Goal: Information Seeking & Learning: Learn about a topic

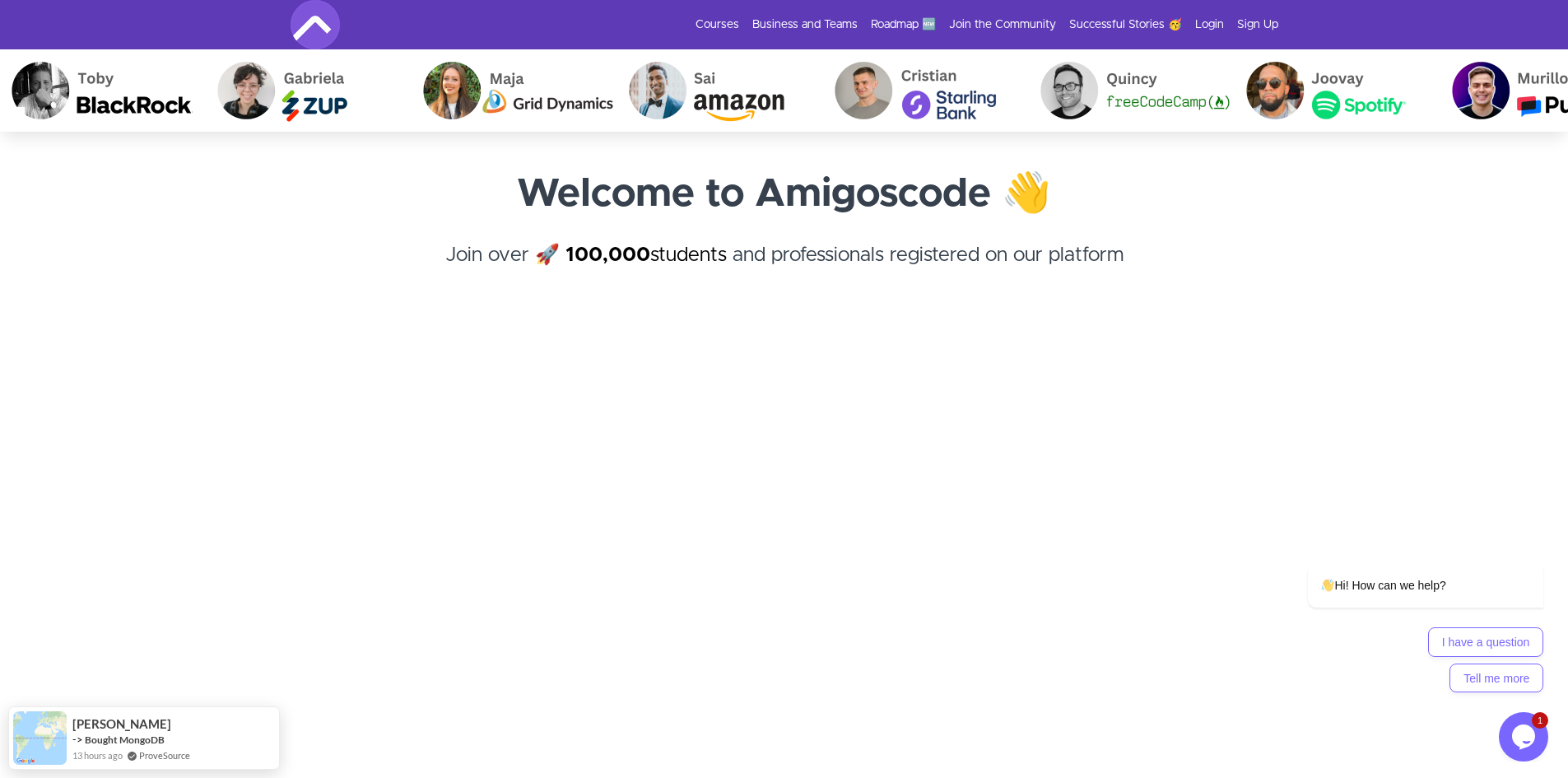
click at [1201, 16] on div "Courses Business and Teams Roadmap 🆕 Join the Community Successful Stories 🥳 Lo…" at bounding box center [784, 24] width 988 height 49
click at [1204, 21] on link "Login" at bounding box center [1210, 24] width 28 height 16
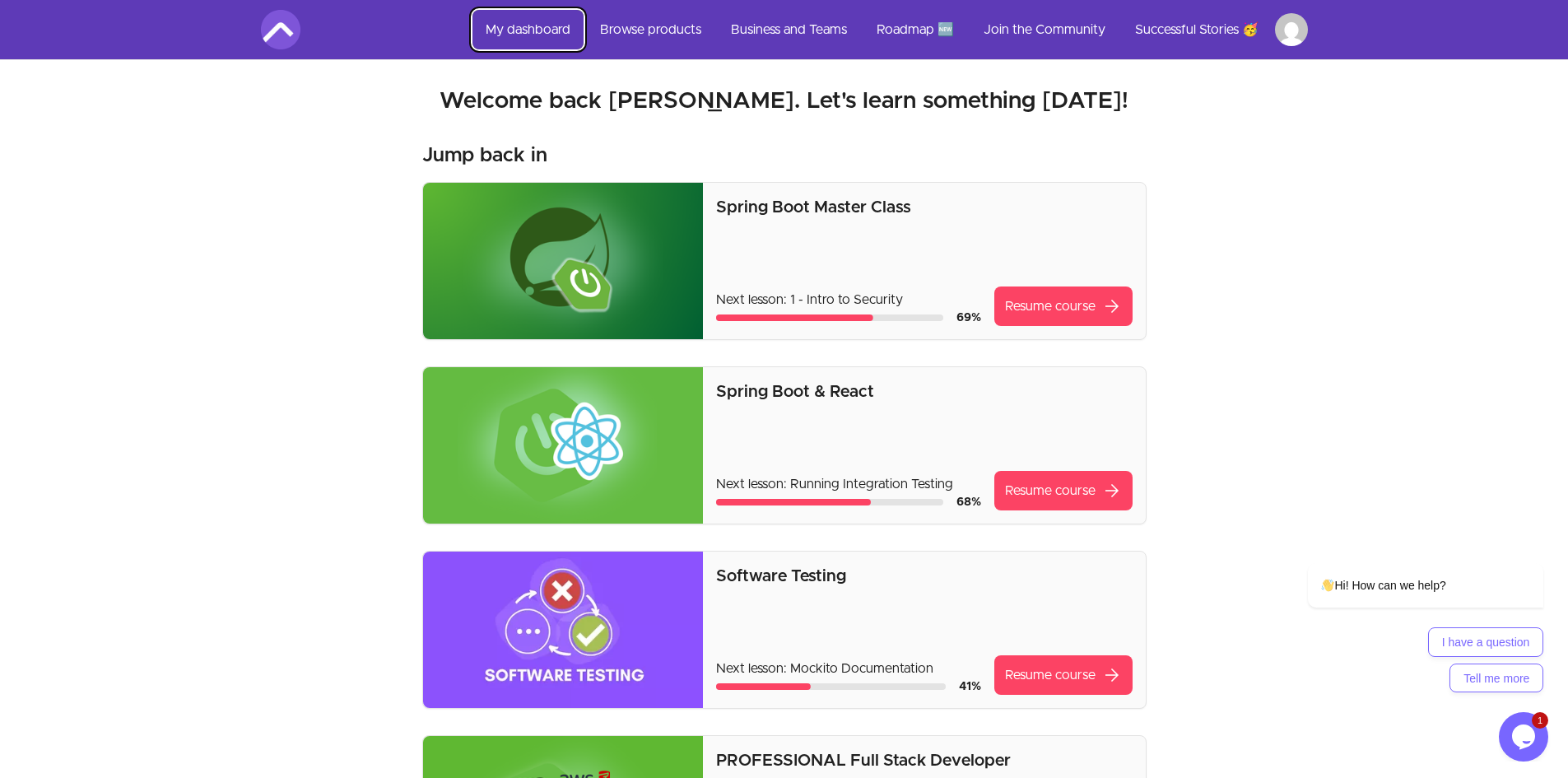
click at [511, 26] on link "My dashboard" at bounding box center [528, 29] width 111 height 39
click at [842, 196] on p "Spring Boot Master Class" at bounding box center [923, 207] width 416 height 23
click at [1036, 315] on link "Resume course arrow_forward" at bounding box center [1063, 306] width 138 height 39
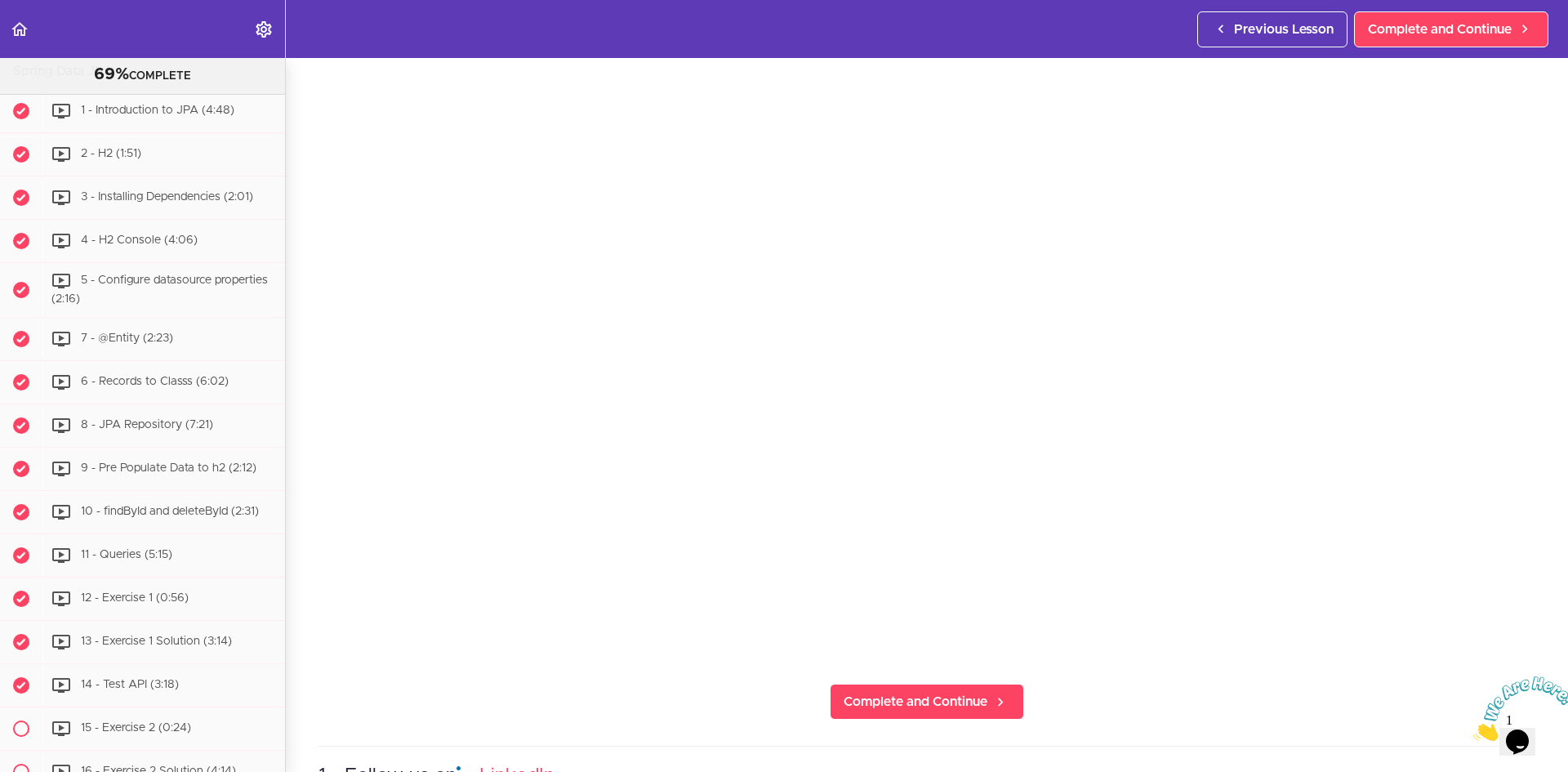
scroll to position [4571, 0]
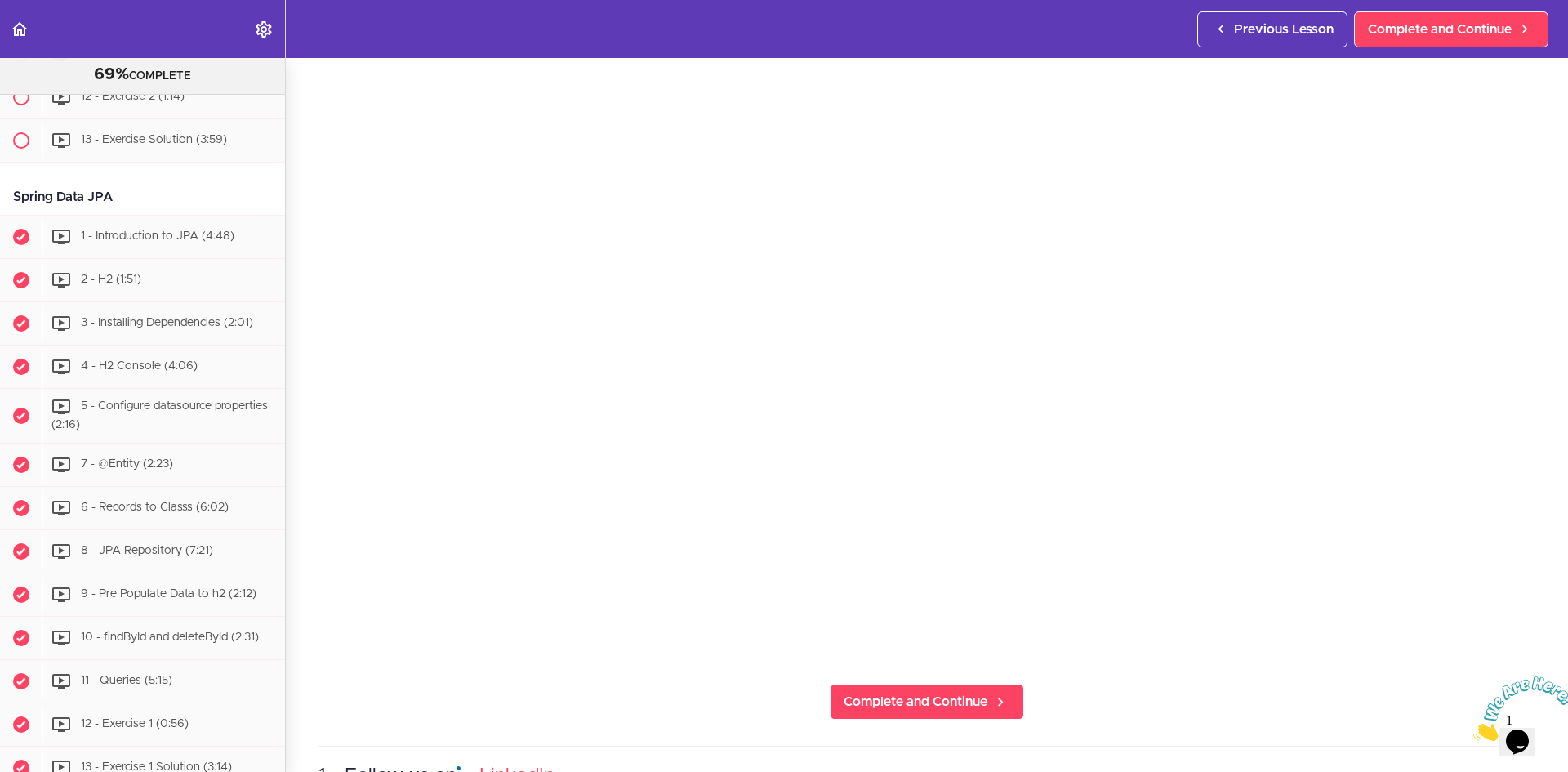
drag, startPoint x: 132, startPoint y: 126, endPoint x: 38, endPoint y: 49, distance: 121.5
click at [38, 49] on body "Autoplay Autocomplete Previous Lesson Complete and Continue Spring Boot Master …" at bounding box center [784, 394] width 1568 height 788
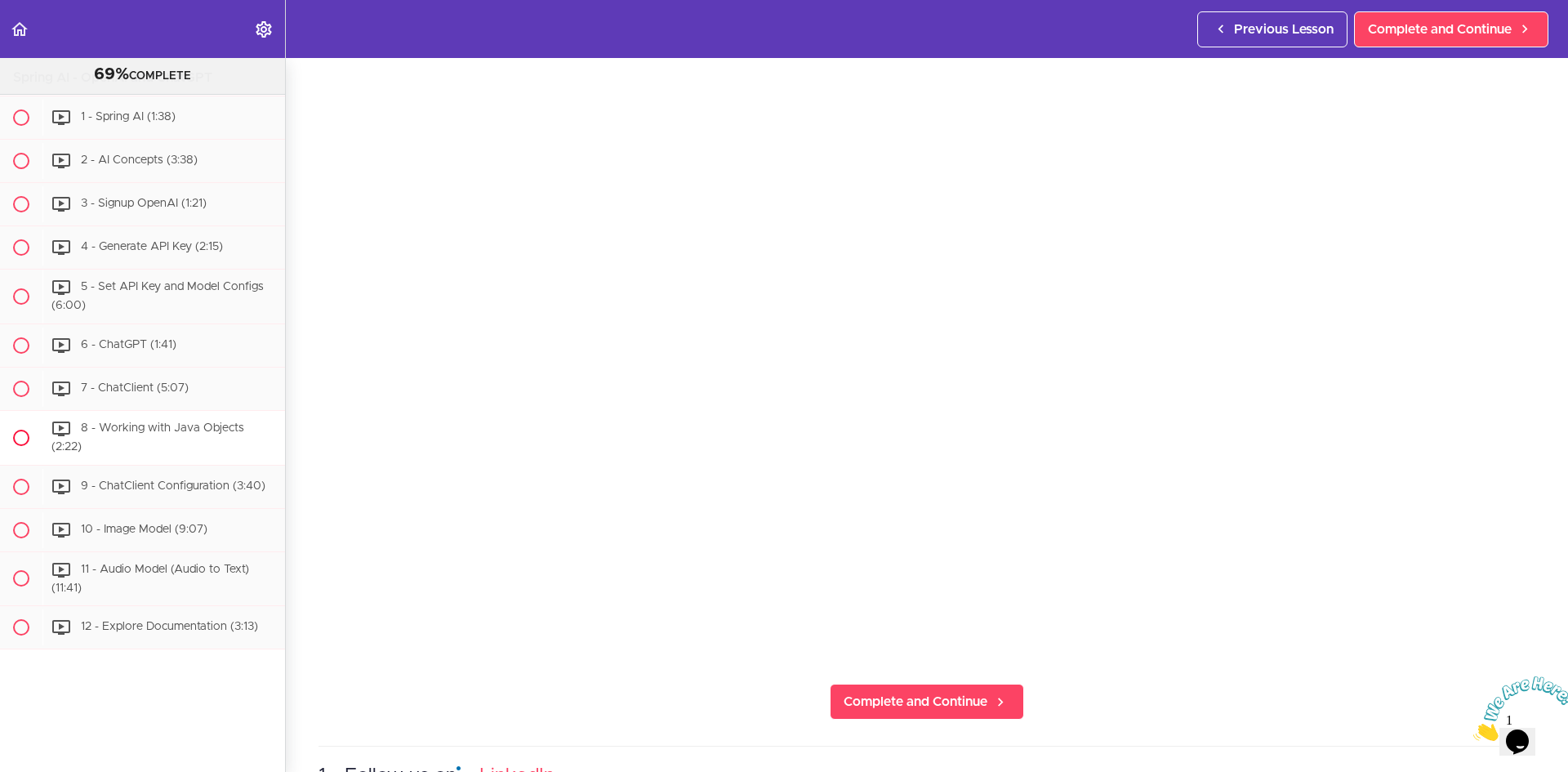
scroll to position [7690, 0]
click at [251, 70] on div "69% COMPLETE" at bounding box center [142, 75] width 244 height 21
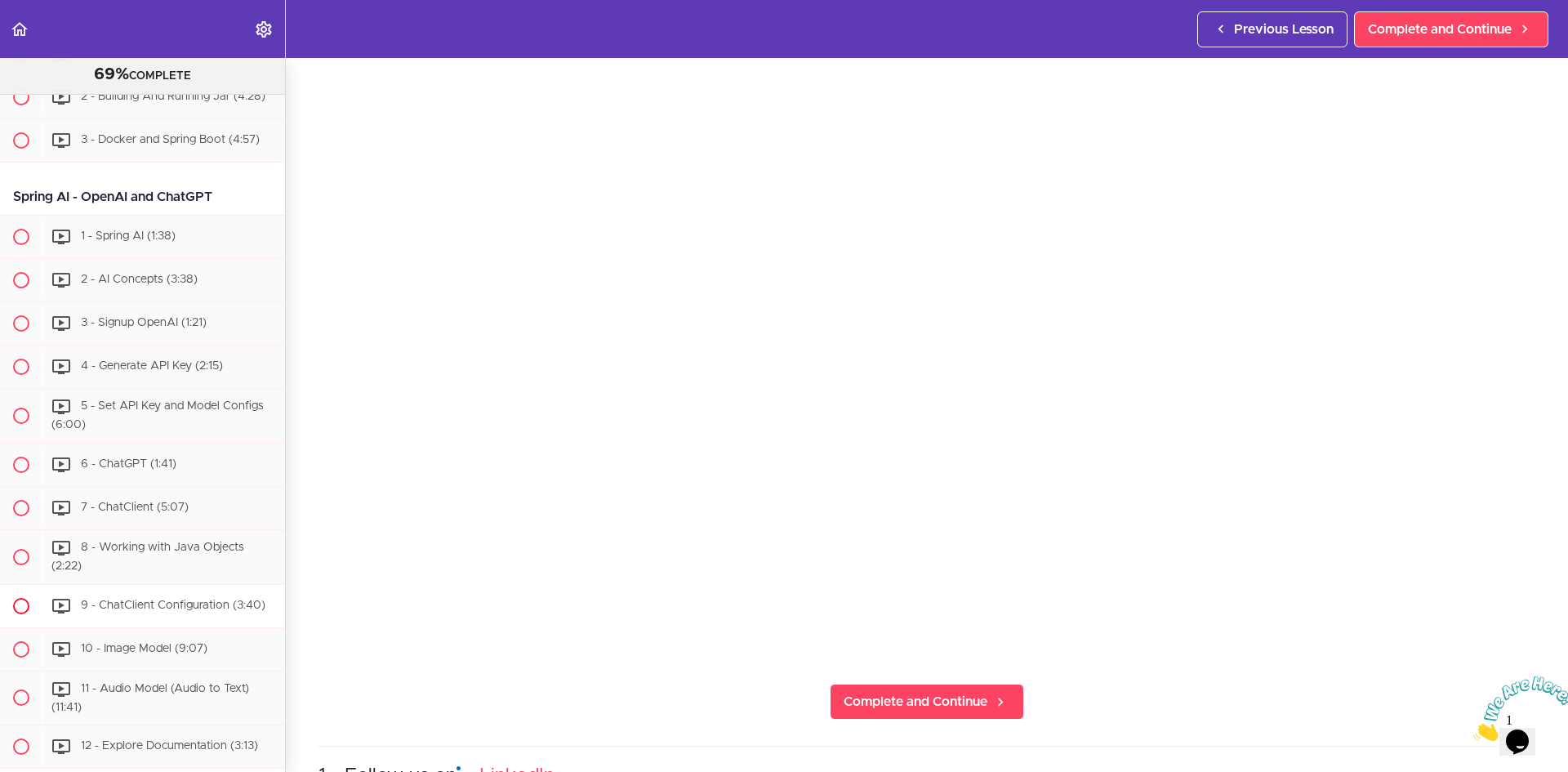
scroll to position [7446, 0]
drag, startPoint x: 224, startPoint y: 309, endPoint x: 19, endPoint y: 311, distance: 205.0
click at [19, 216] on div "Spring AI - OpenAI and ChatGPT" at bounding box center [142, 198] width 285 height 37
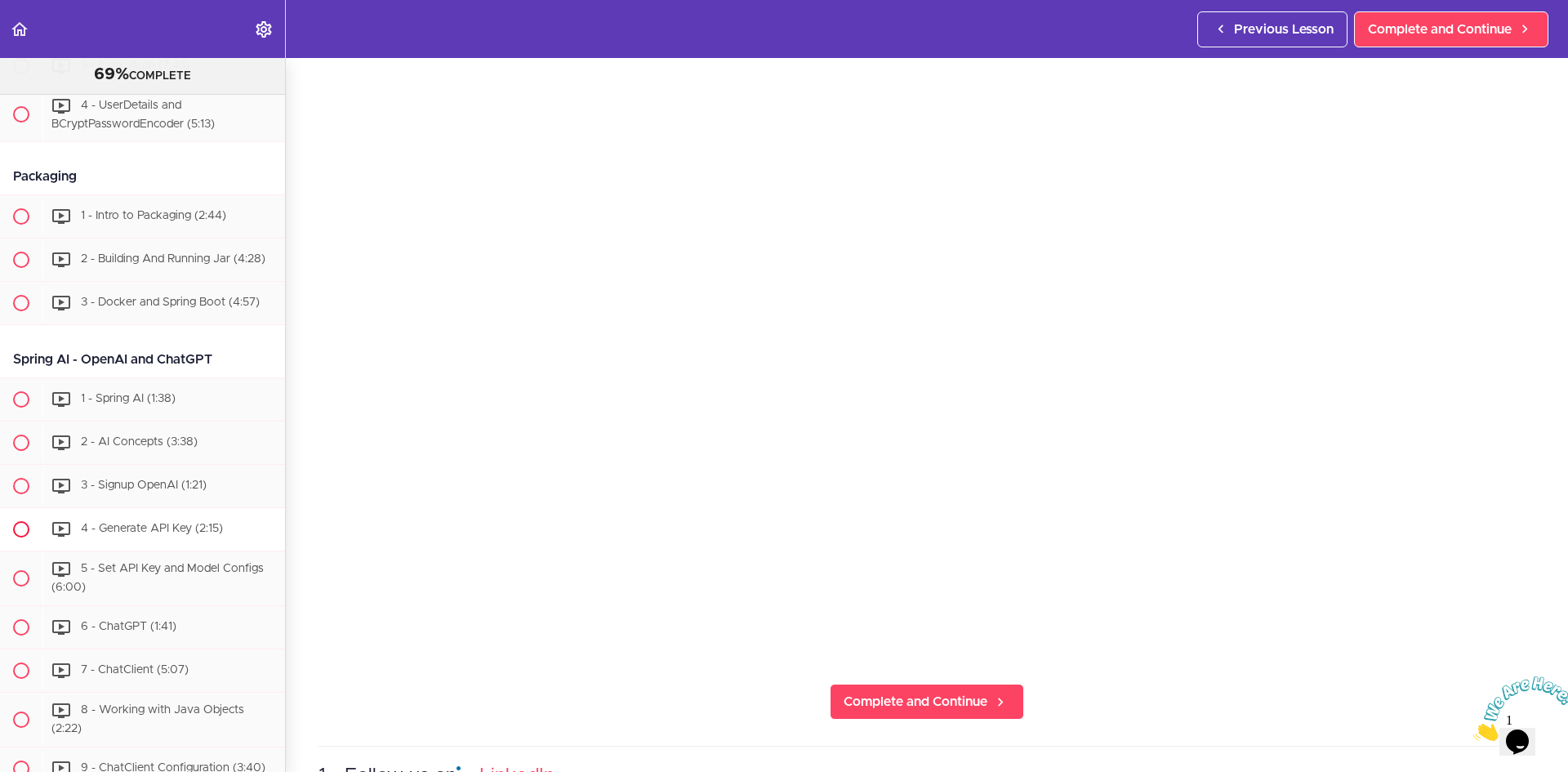
scroll to position [7284, 0]
click at [53, 196] on div "Packaging" at bounding box center [142, 178] width 285 height 37
drag, startPoint x: 110, startPoint y: 276, endPoint x: -27, endPoint y: 276, distance: 137.0
click at [0, 276] on html "Autoplay Autocomplete Previous Lesson Complete and Continue Spring Boot Master …" at bounding box center [784, 394] width 1568 height 788
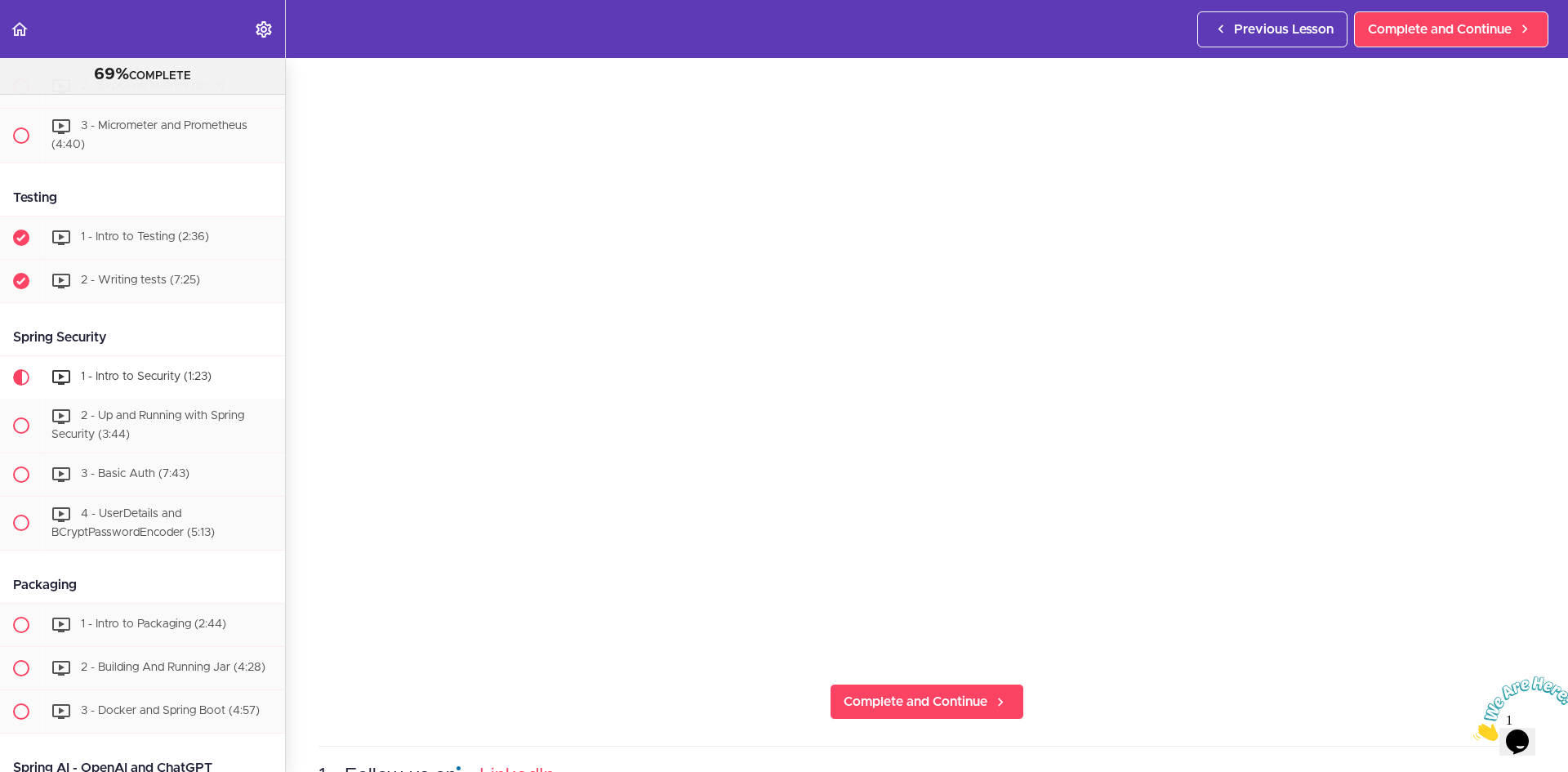
scroll to position [6875, 0]
drag, startPoint x: 133, startPoint y: 303, endPoint x: -117, endPoint y: 276, distance: 251.5
click at [0, 276] on html "Autoplay Autocomplete Previous Lesson Complete and Continue Spring Boot Master …" at bounding box center [784, 394] width 1568 height 788
drag, startPoint x: 87, startPoint y: 439, endPoint x: -35, endPoint y: 276, distance: 203.6
click at [0, 276] on html "Autoplay Autocomplete Previous Lesson Complete and Continue Spring Boot Master …" at bounding box center [784, 394] width 1568 height 788
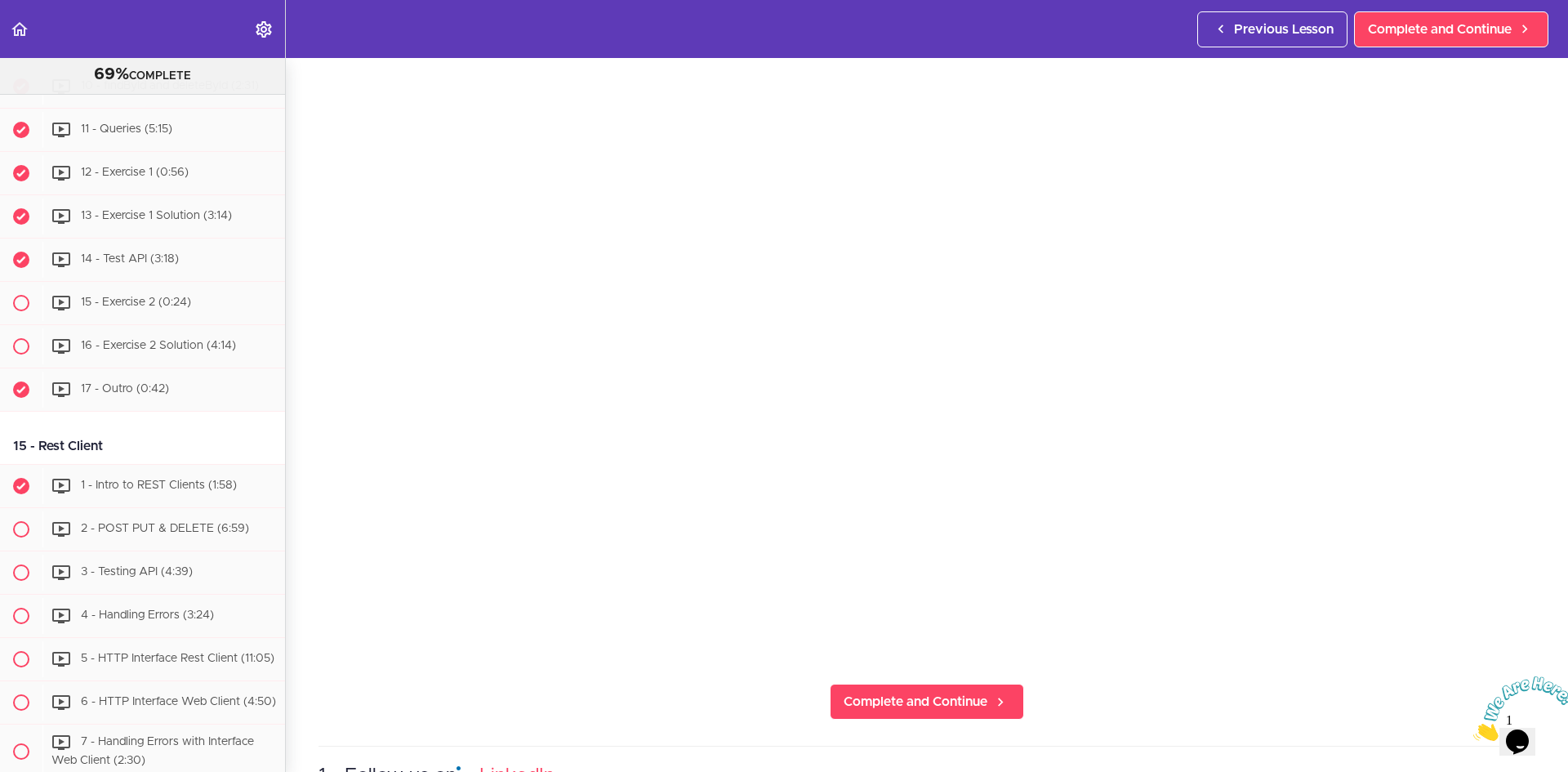
scroll to position [4996, 0]
click at [1245, 30] on span "Previous Lesson" at bounding box center [1284, 29] width 100 height 19
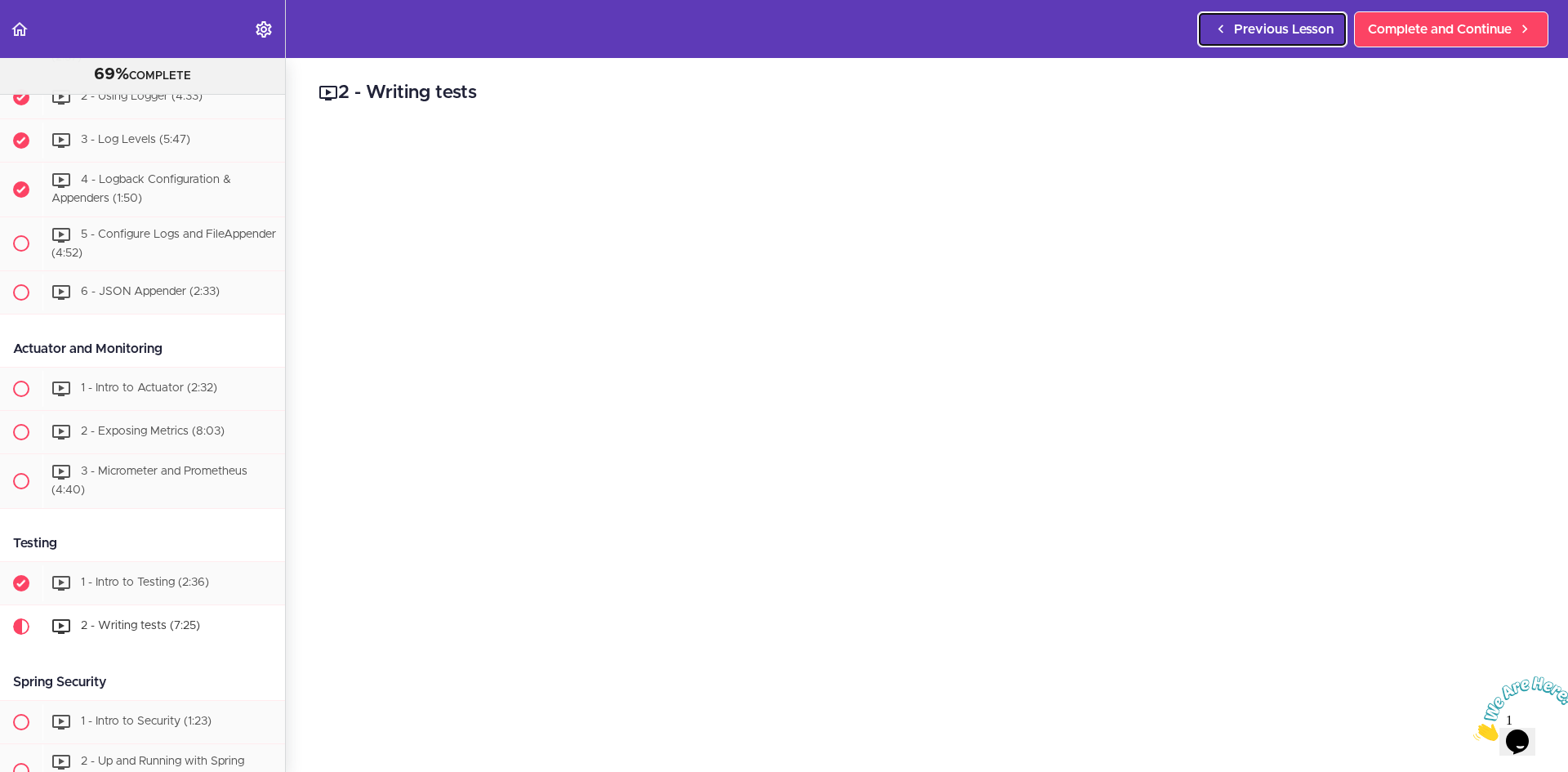
scroll to position [7117, 0]
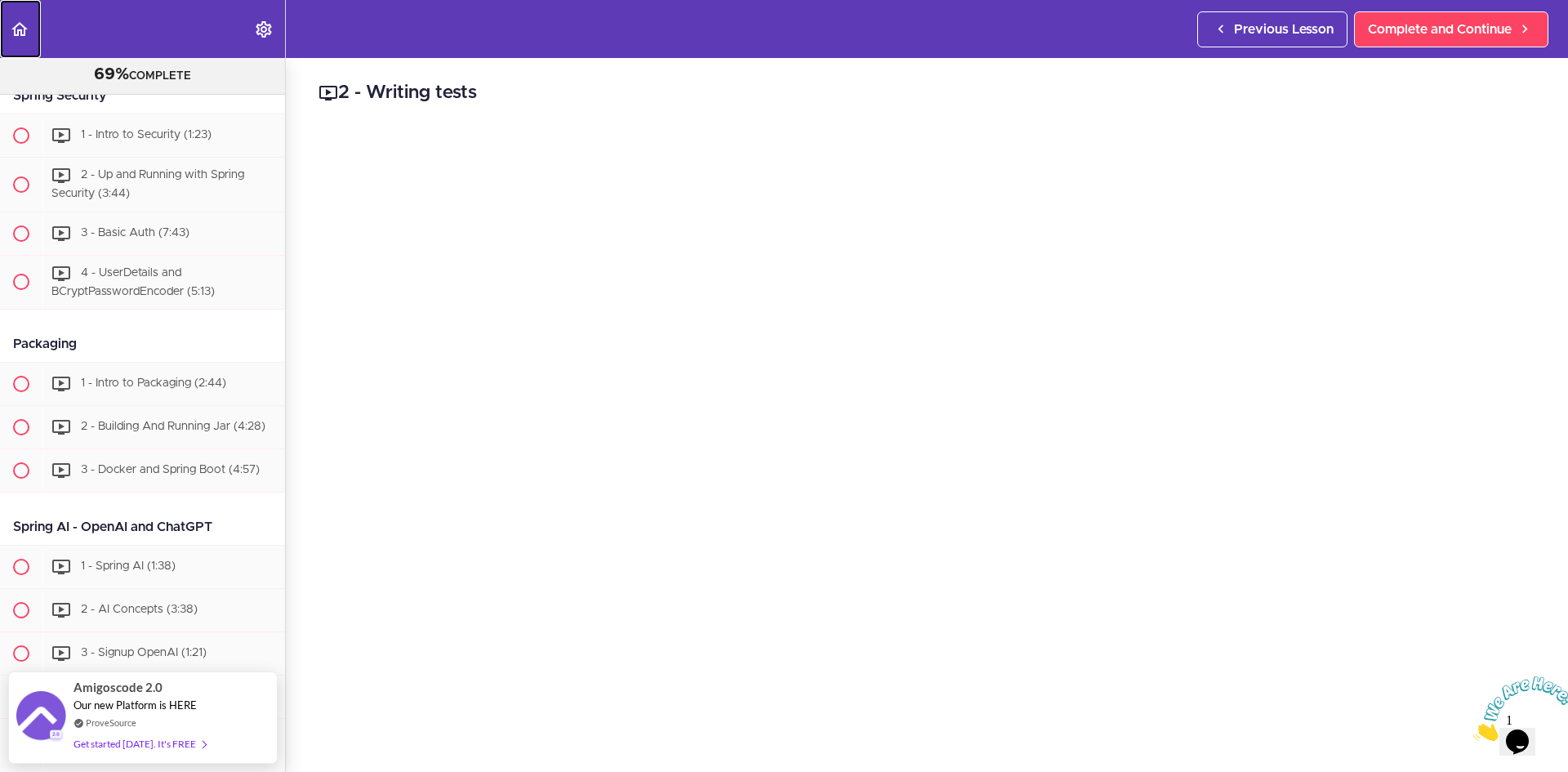
click at [11, 32] on icon "Back to course curriculum" at bounding box center [19, 29] width 19 height 19
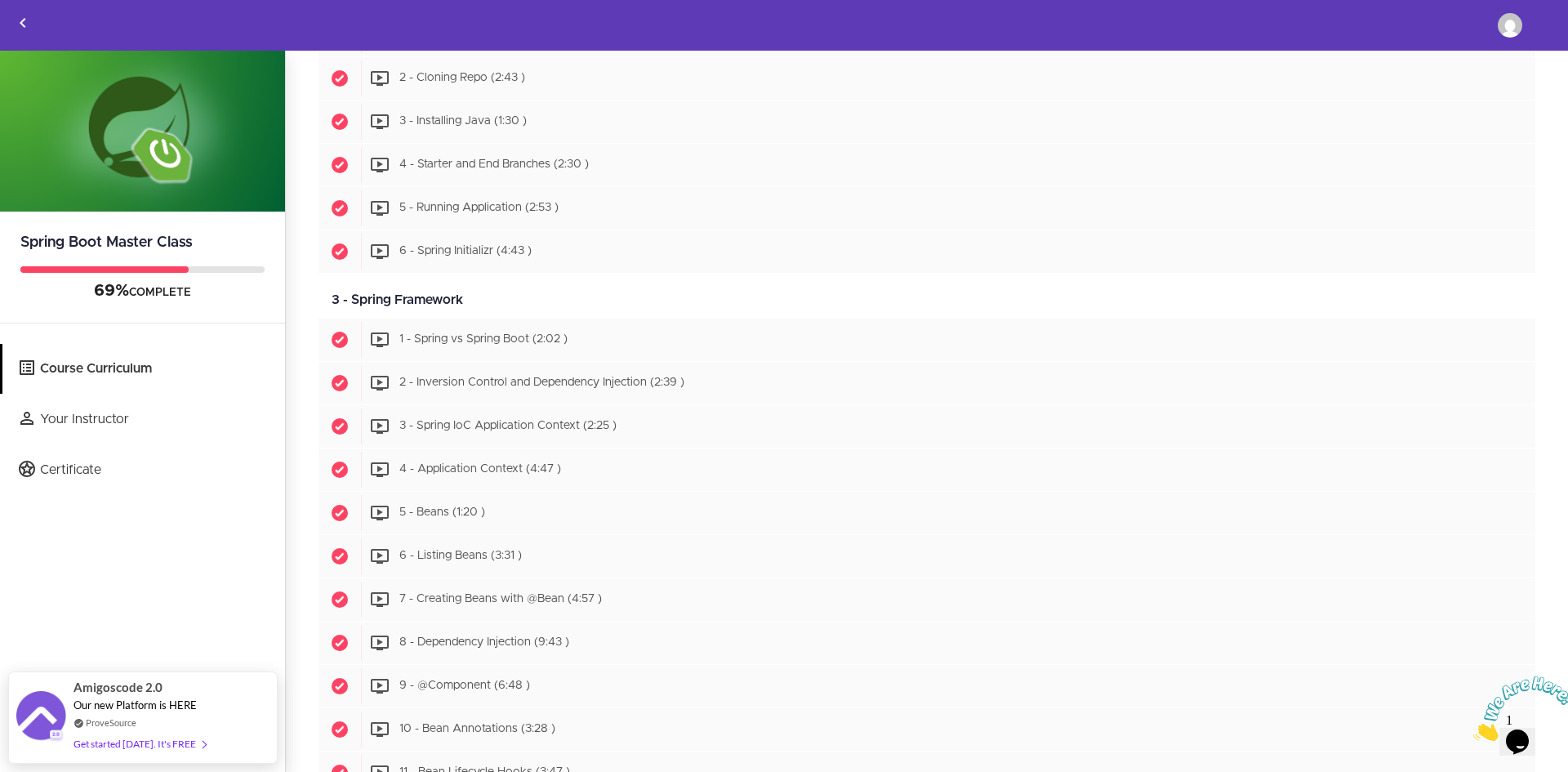
scroll to position [407, 0]
click at [21, 15] on icon "Back to courses" at bounding box center [23, 23] width 19 height 19
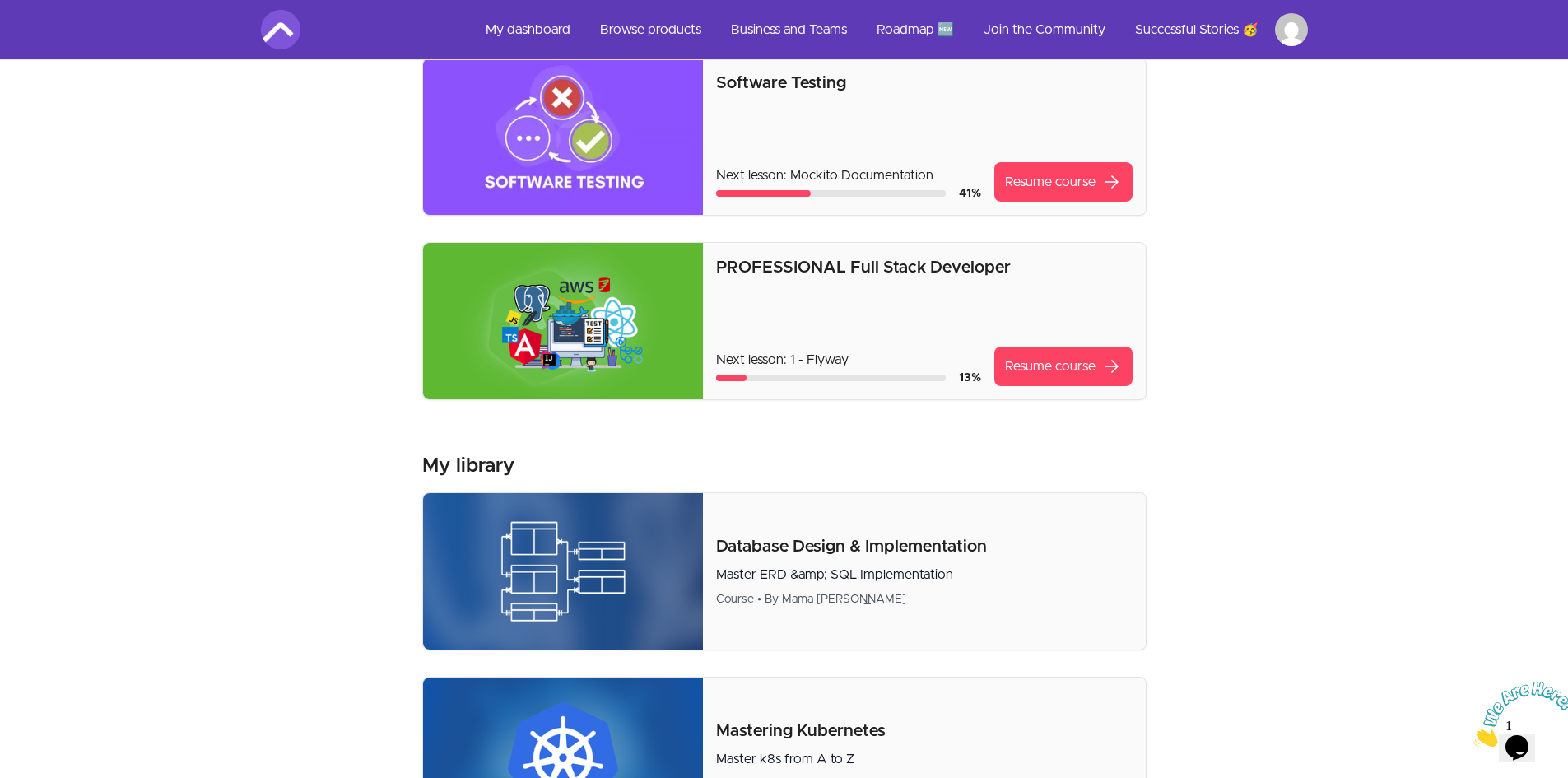
scroll to position [494, 0]
drag, startPoint x: 1060, startPoint y: 251, endPoint x: 1020, endPoint y: 255, distance: 40.2
click at [1020, 255] on div "PROFESSIONAL Full Stack Developer Next lesson: 1 - Flyway 13 % Resume course ar…" at bounding box center [924, 320] width 443 height 157
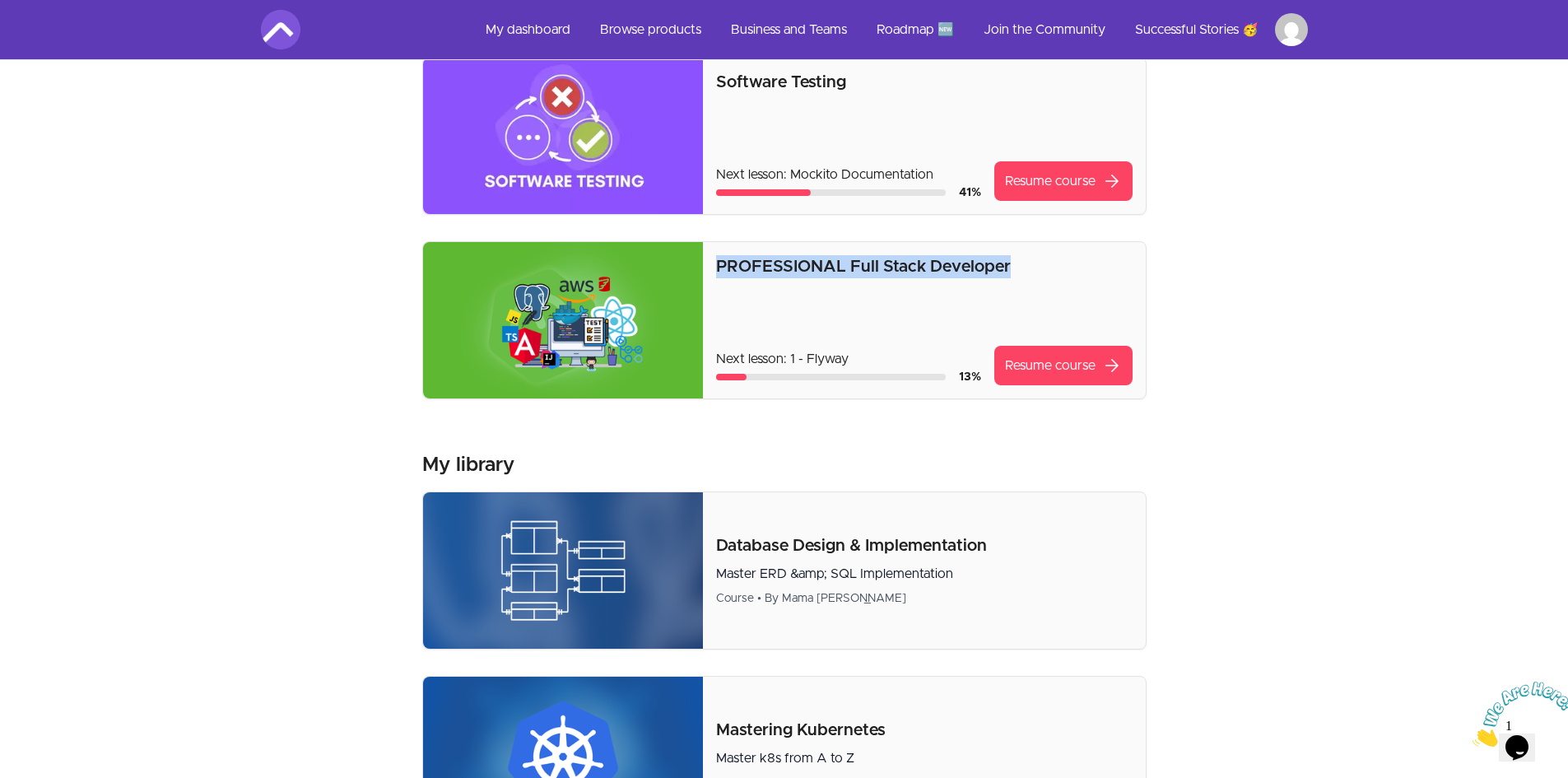
drag, startPoint x: 1040, startPoint y: 265, endPoint x: 711, endPoint y: 267, distance: 329.0
click at [711, 267] on div "PROFESSIONAL Full Stack Developer Next lesson: 1 - Flyway 13 % Resume course ar…" at bounding box center [924, 320] width 443 height 157
click at [857, 268] on p "PROFESSIONAL Full Stack Developer" at bounding box center [923, 267] width 416 height 23
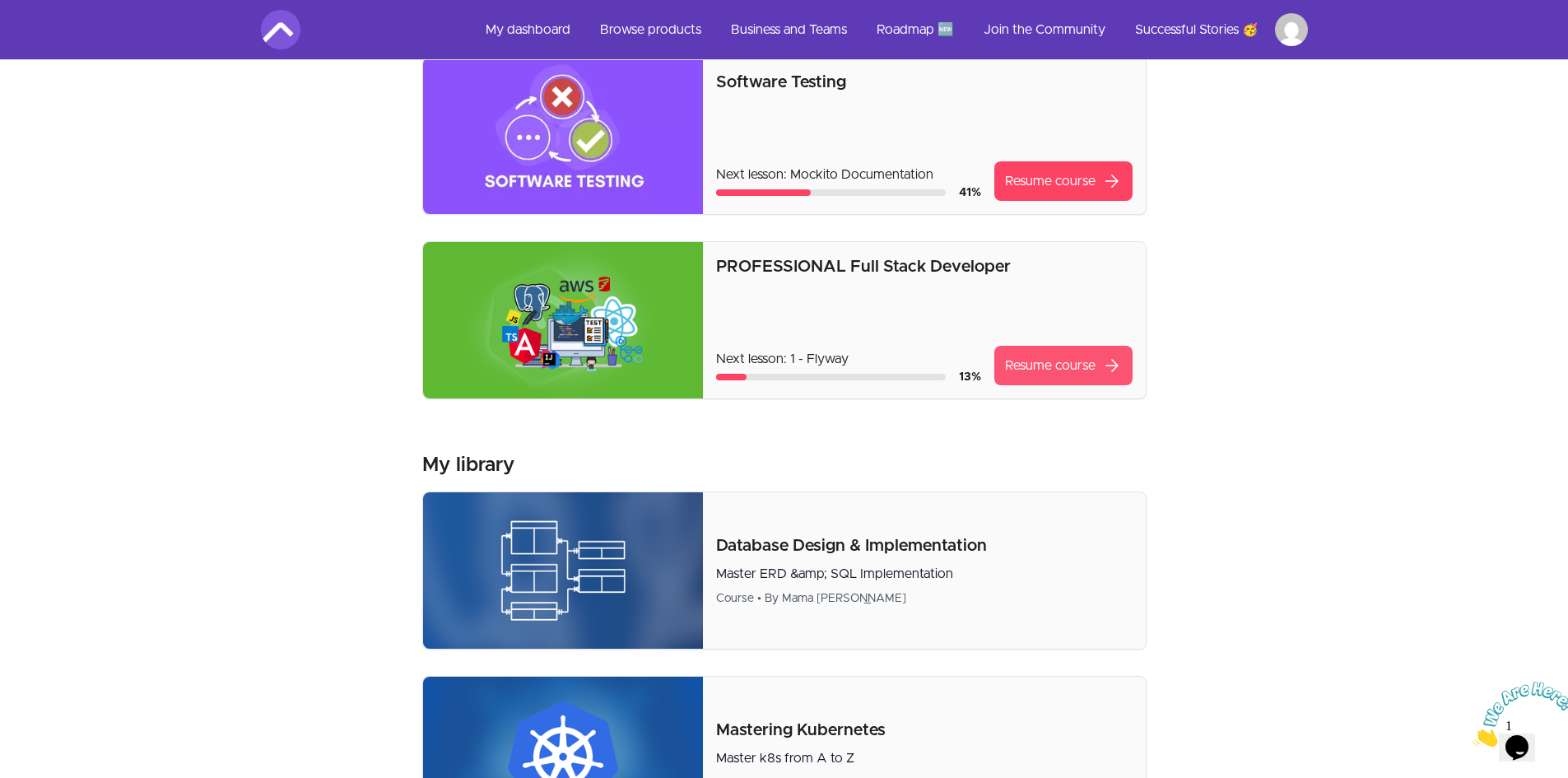
click at [1111, 376] on span "arrow_forward" at bounding box center [1112, 365] width 20 height 20
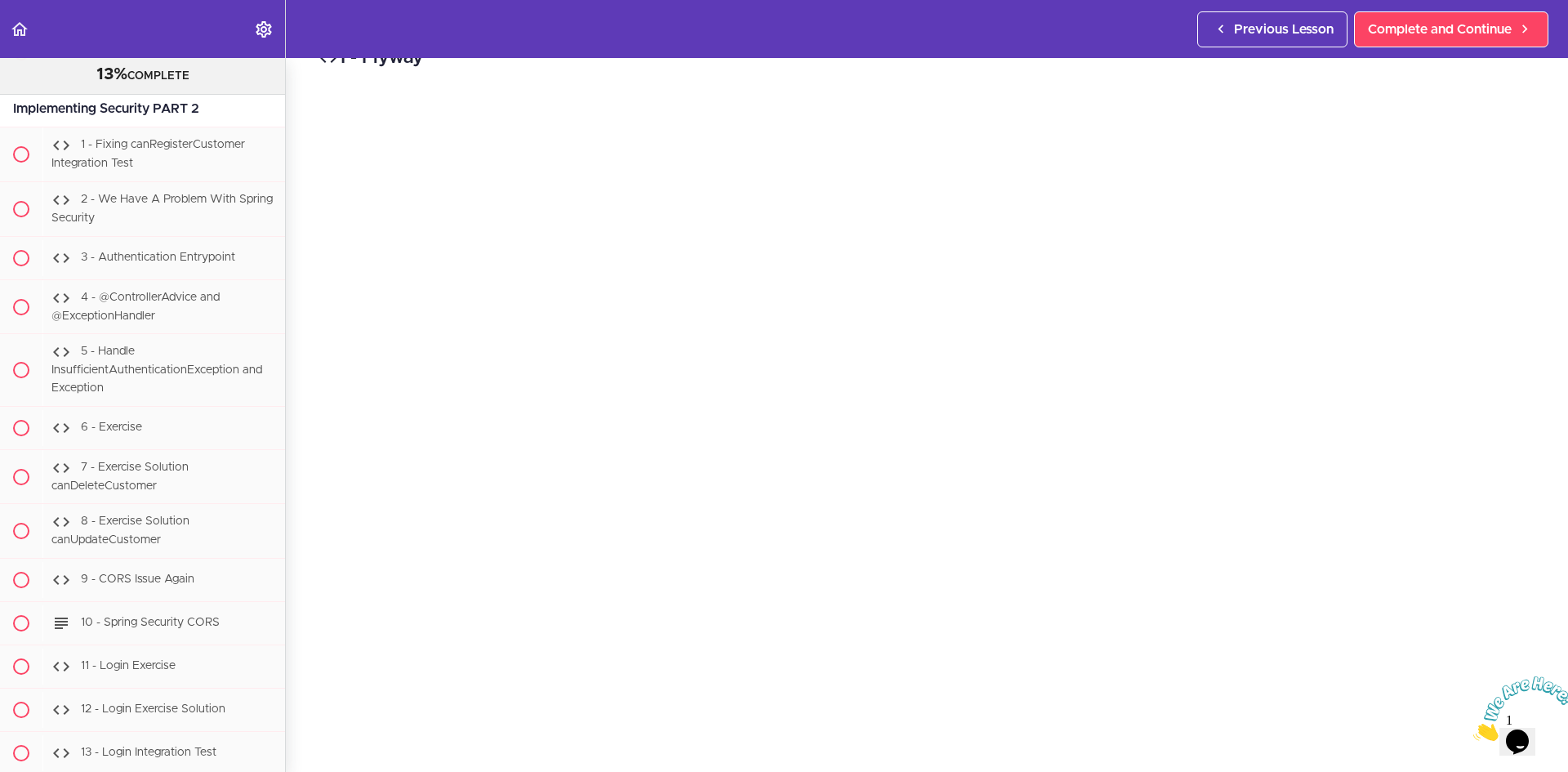
scroll to position [24300, 0]
drag, startPoint x: 208, startPoint y: 165, endPoint x: 4, endPoint y: 165, distance: 204.0
click at [4, 126] on div "Implementing Security PART 2" at bounding box center [142, 109] width 285 height 37
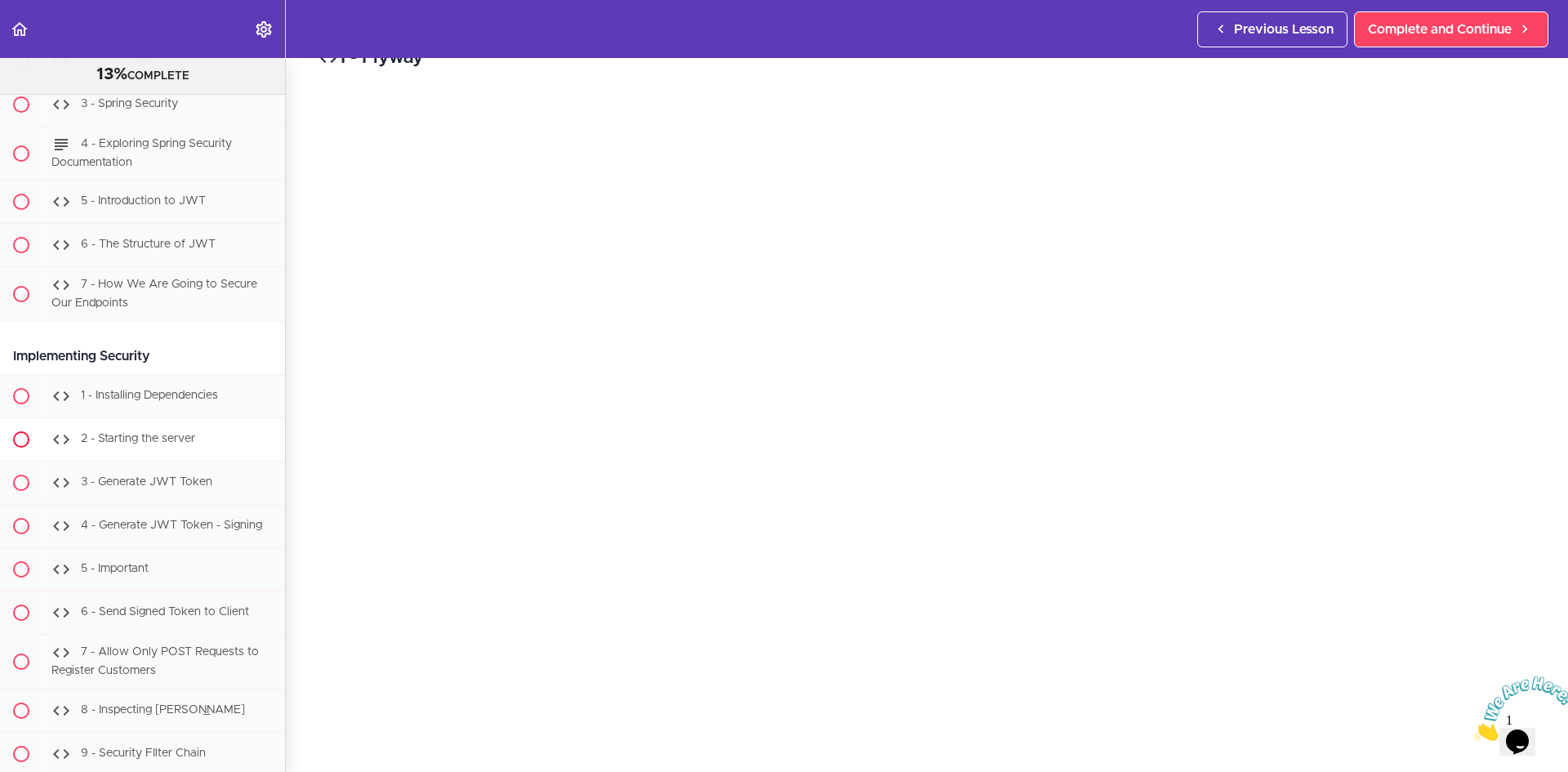
scroll to position [22505, 0]
drag, startPoint x: 167, startPoint y: 417, endPoint x: -41, endPoint y: 398, distance: 208.9
click at [0, 398] on html "Autoplay Autocomplete Previous Lesson Complete and Continue PROFESSIONAL Full S…" at bounding box center [784, 394] width 1568 height 788
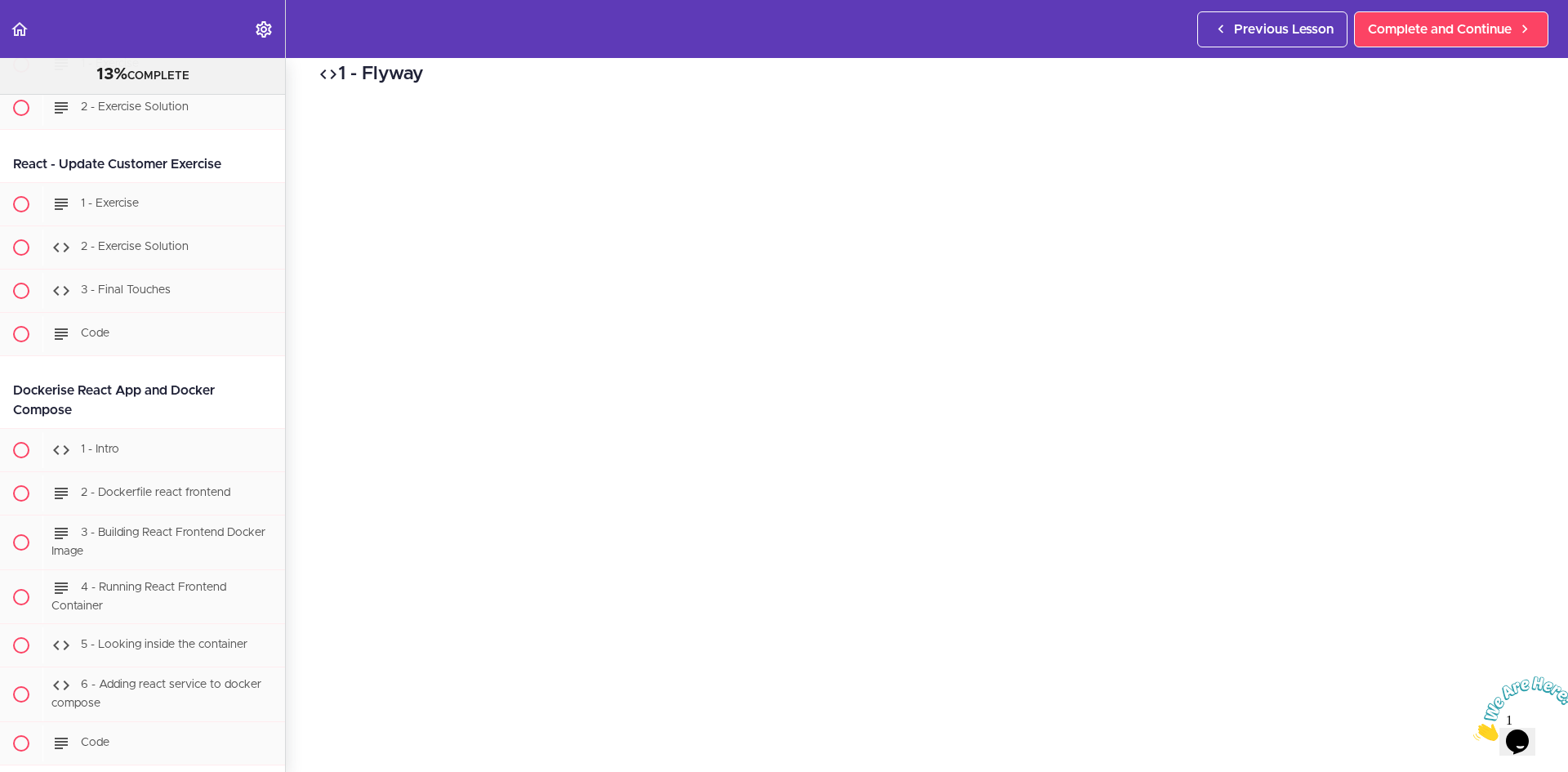
scroll to position [0, 0]
